Goal: Transaction & Acquisition: Purchase product/service

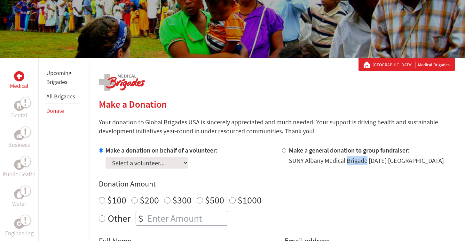
click at [171, 164] on select "Select a volunteer... Aiden Cho Amillion Bargneare Carter Keller Cayla-Jo Davis…" at bounding box center [147, 162] width 83 height 11
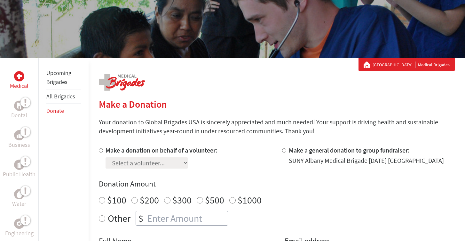
click at [100, 150] on input "Make a donation on behalf of a volunteer:" at bounding box center [101, 150] width 4 height 4
radio input "true"
click at [116, 157] on select "Select a volunteer... [PERSON_NAME] [PERSON_NAME] [PERSON_NAME] [PERSON_NAME]" at bounding box center [147, 162] width 83 height 11
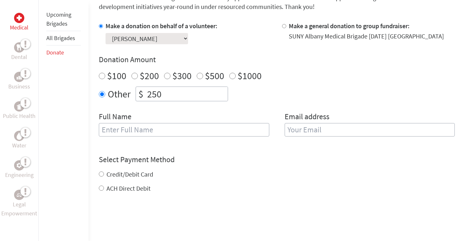
scroll to position [186, 0]
click at [177, 129] on input "text" at bounding box center [184, 129] width 170 height 13
type input "[PERSON_NAME]"
type input "[EMAIL_ADDRESS][DOMAIN_NAME]"
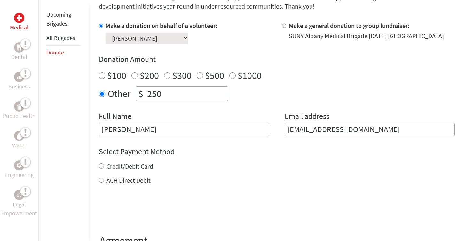
click at [100, 166] on input "Credit/Debit Card" at bounding box center [101, 165] width 5 height 5
radio input "true"
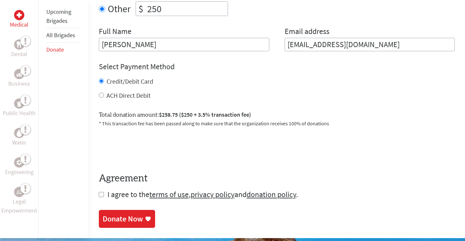
scroll to position [271, 0]
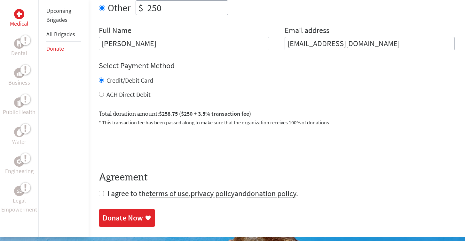
click at [101, 94] on input "ACH Direct Debit" at bounding box center [101, 94] width 5 height 5
radio input "true"
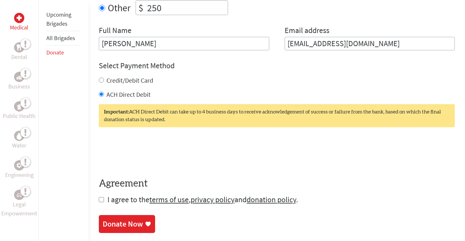
click at [100, 80] on input "Credit/Debit Card" at bounding box center [101, 79] width 5 height 5
radio input "true"
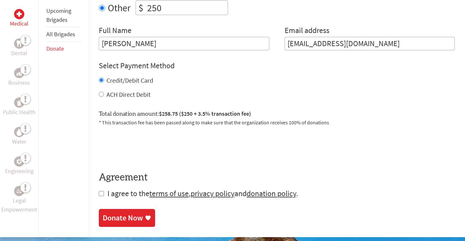
click at [102, 194] on input "checkbox" at bounding box center [101, 193] width 5 height 5
checkbox input "true"
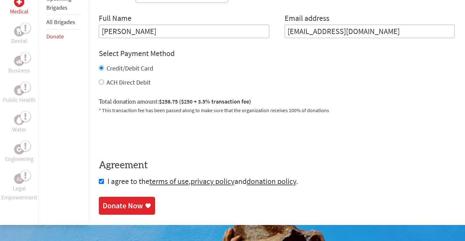
scroll to position [292, 0]
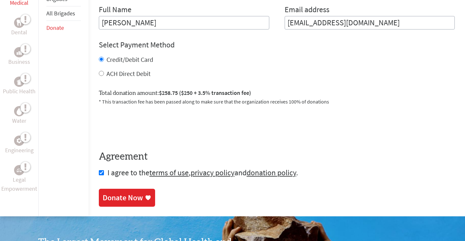
click at [132, 199] on div "Donate Now" at bounding box center [123, 197] width 40 height 10
